Goal: Find specific page/section: Locate a particular part of the current website

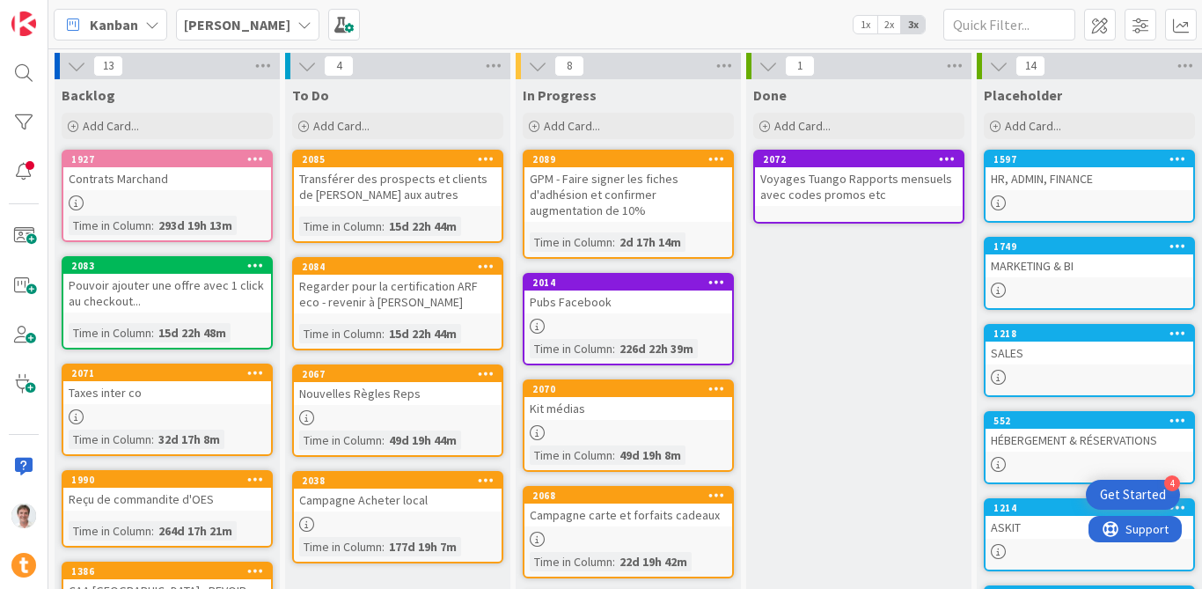
click at [121, 11] on div "Kanban" at bounding box center [111, 25] width 114 height 32
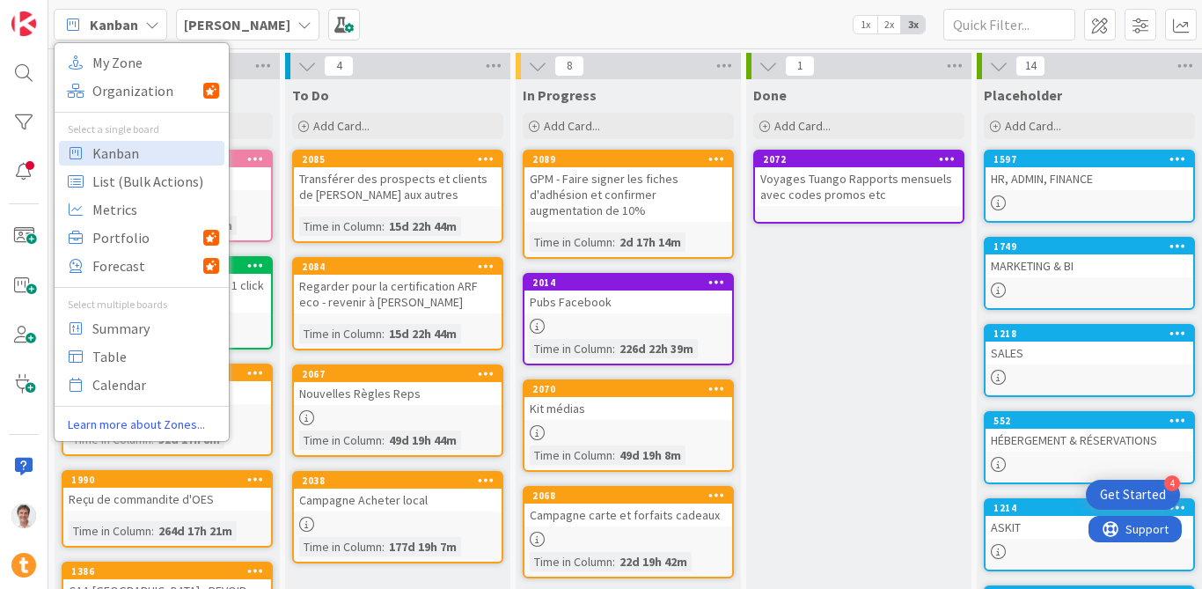
click at [202, 21] on b "[PERSON_NAME]" at bounding box center [237, 25] width 106 height 18
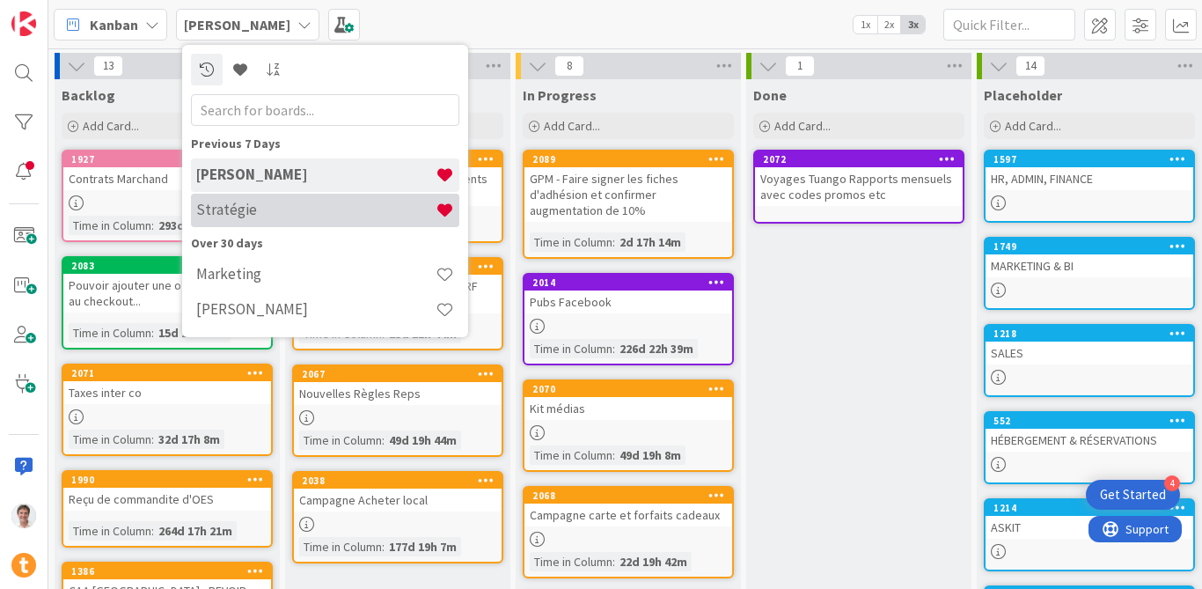
click at [218, 217] on h4 "Stratégie" at bounding box center [315, 210] width 239 height 18
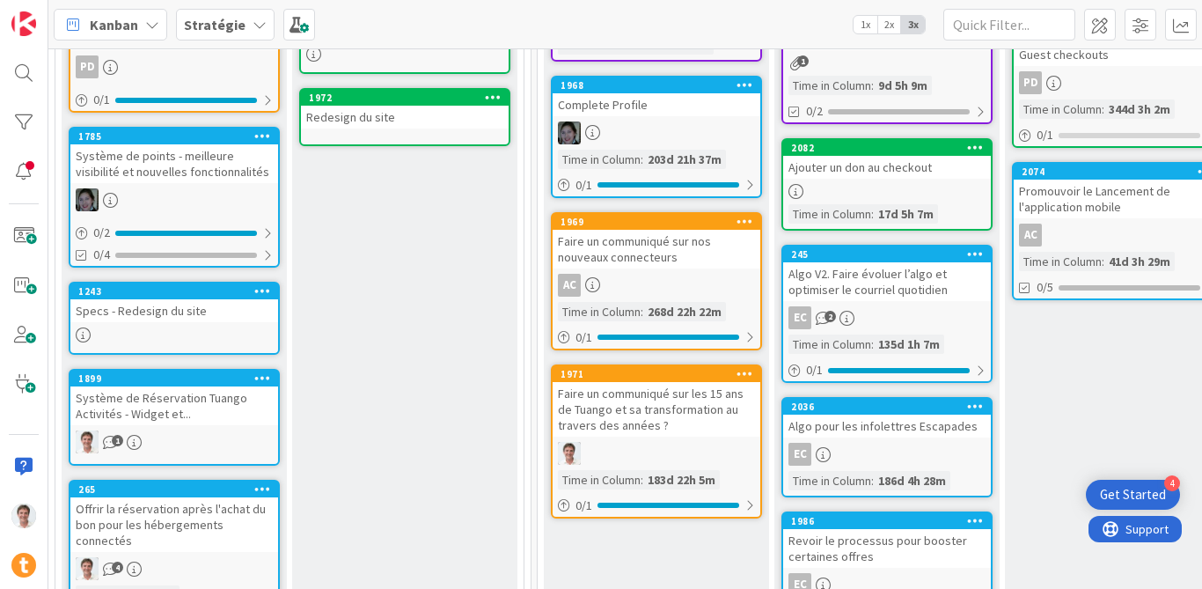
scroll to position [440, 980]
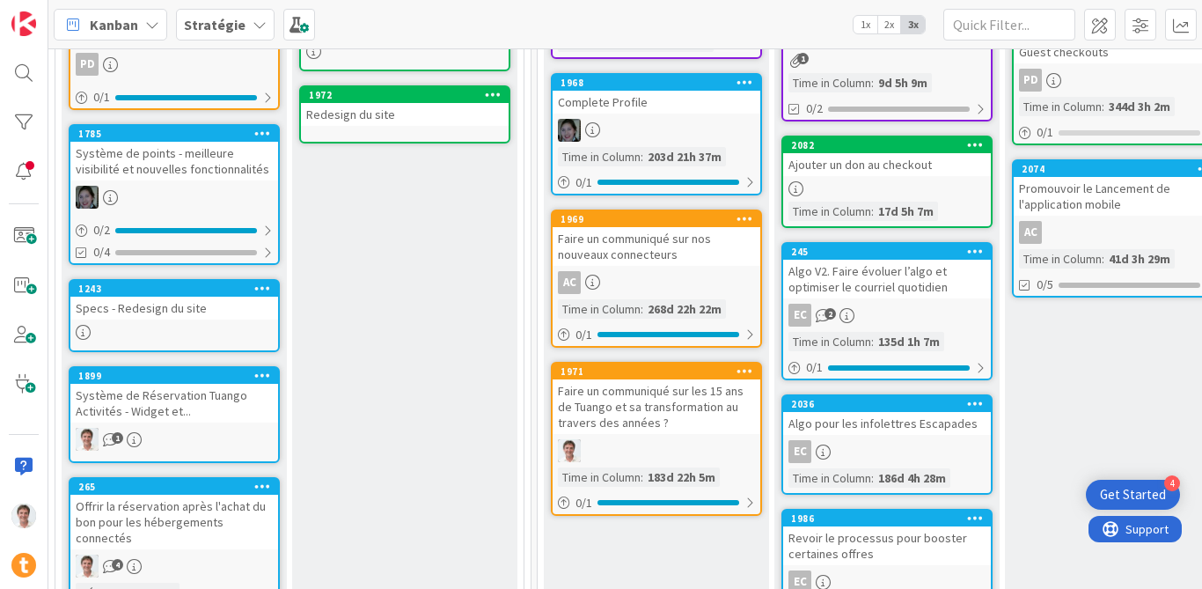
click at [643, 408] on div "Faire un communiqué sur les 15 ans de Tuango et sa transformation au travers de…" at bounding box center [657, 406] width 208 height 55
